Goal: Navigation & Orientation: Find specific page/section

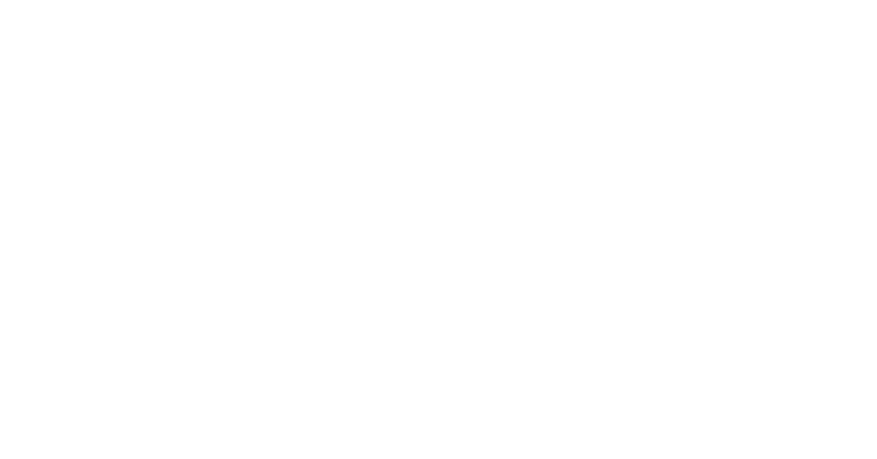
select select
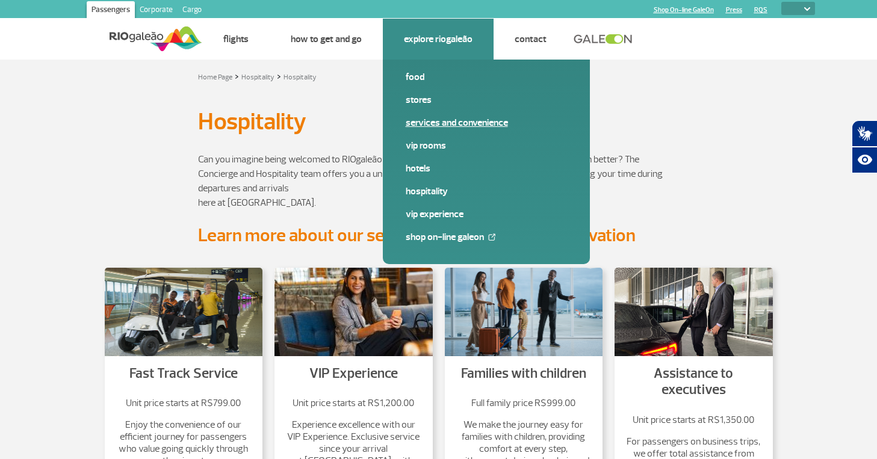
click at [431, 120] on link "Services and Convenience" at bounding box center [486, 122] width 161 height 13
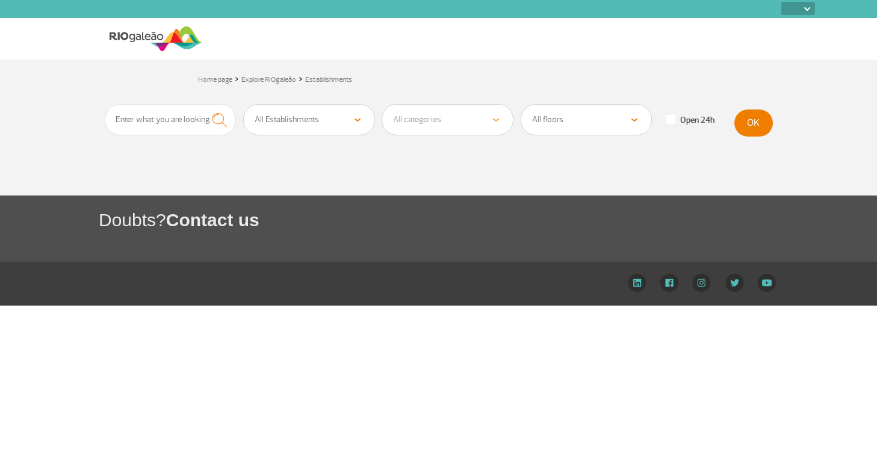
select select
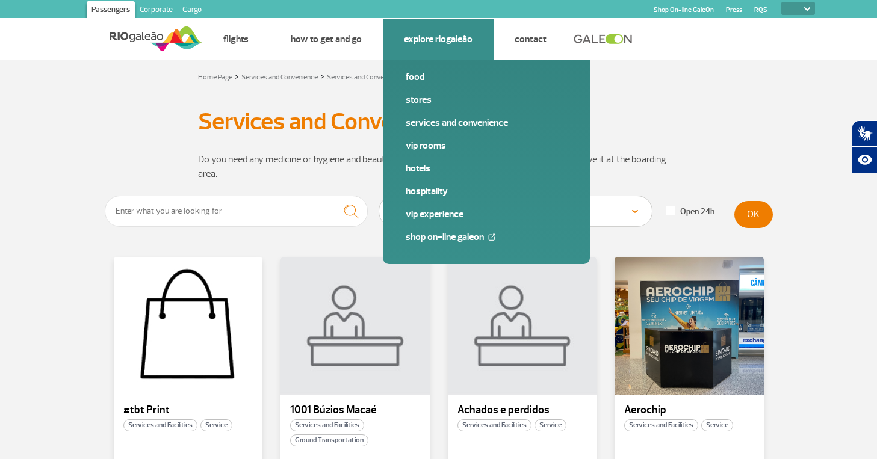
click at [441, 216] on link "VIP Experience" at bounding box center [486, 214] width 161 height 13
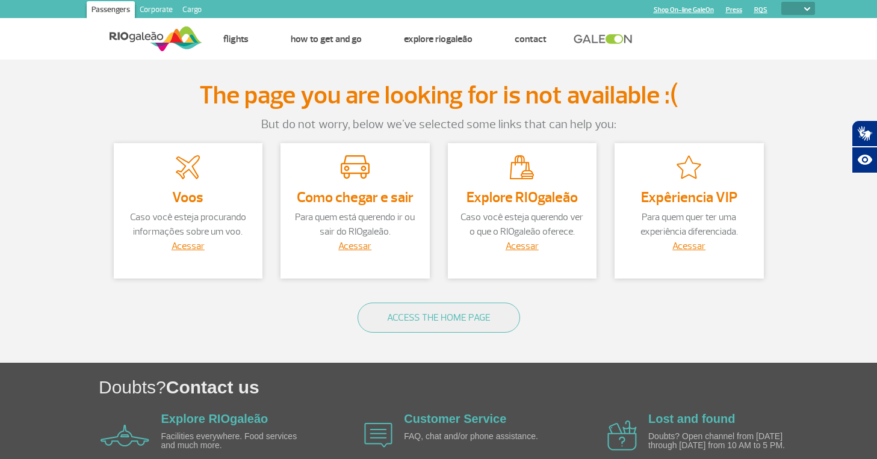
click at [445, 143] on div "The page you are looking for is not available :( But do not worry, below we've …" at bounding box center [439, 213] width 687 height 264
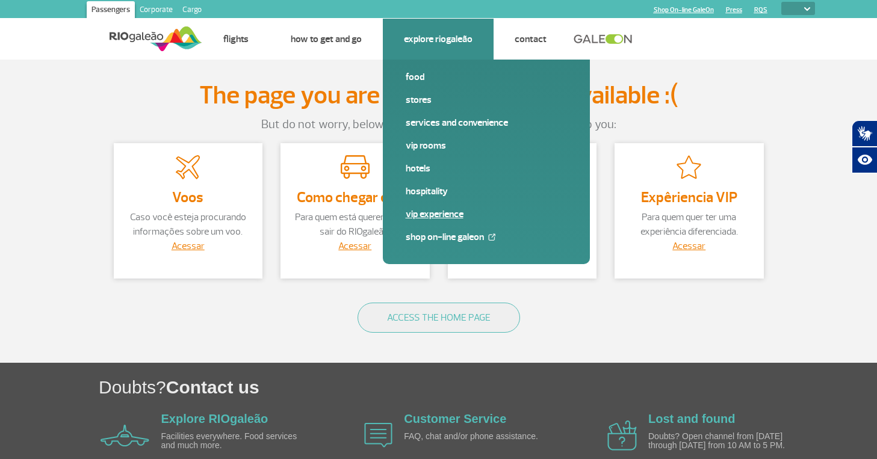
click at [416, 215] on link "VIP Experience" at bounding box center [486, 214] width 161 height 13
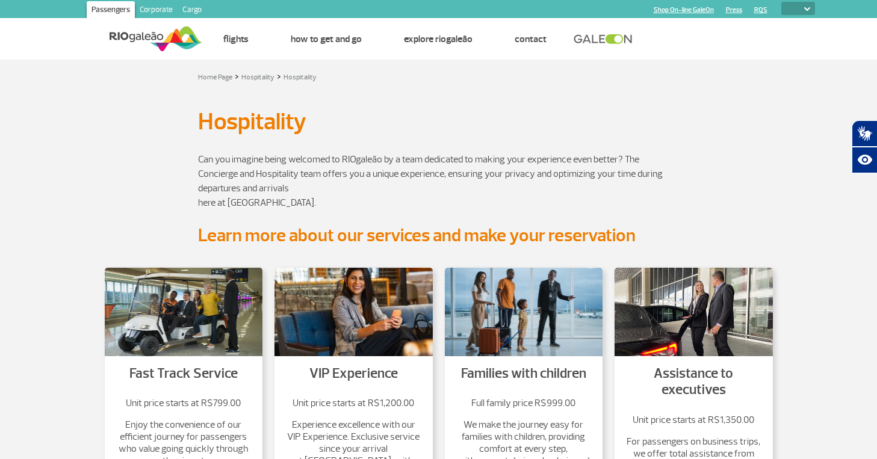
select select
